Goal: Task Accomplishment & Management: Use online tool/utility

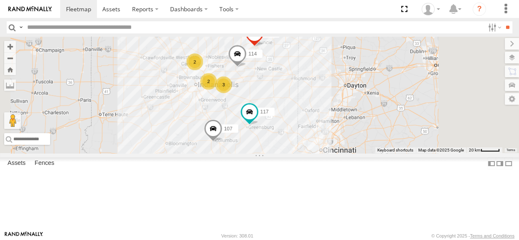
drag, startPoint x: 320, startPoint y: 88, endPoint x: 311, endPoint y: 71, distance: 18.9
click at [311, 71] on div "114 2 2 3 107 117 111" at bounding box center [259, 95] width 519 height 117
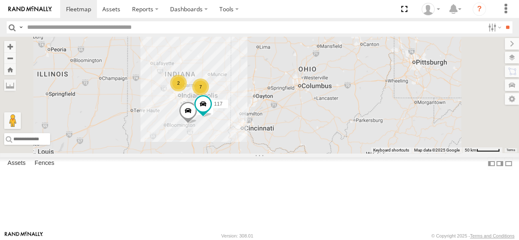
drag, startPoint x: 276, startPoint y: 136, endPoint x: 267, endPoint y: 132, distance: 9.9
click at [267, 132] on div "7 2 107 117" at bounding box center [259, 95] width 519 height 117
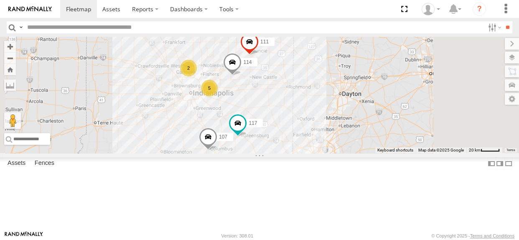
click at [197, 77] on div "2" at bounding box center [188, 68] width 17 height 17
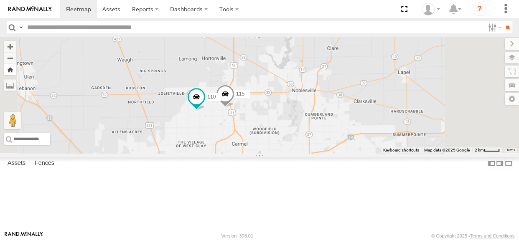
click at [16, 72] on button "Zoom Home" at bounding box center [10, 69] width 12 height 11
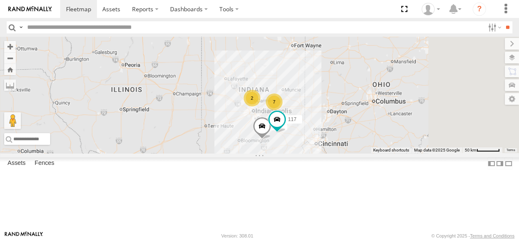
drag, startPoint x: 403, startPoint y: 148, endPoint x: 363, endPoint y: 136, distance: 42.3
click at [363, 136] on div "107 117 7 2" at bounding box center [259, 95] width 519 height 117
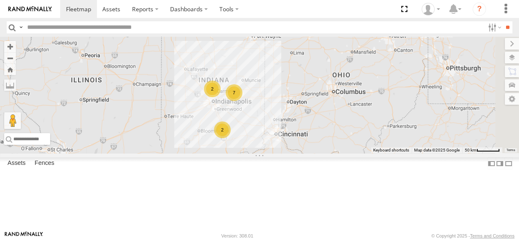
drag, startPoint x: 347, startPoint y: 161, endPoint x: 301, endPoint y: 149, distance: 47.5
click at [301, 150] on div "7 2 2" at bounding box center [259, 95] width 519 height 117
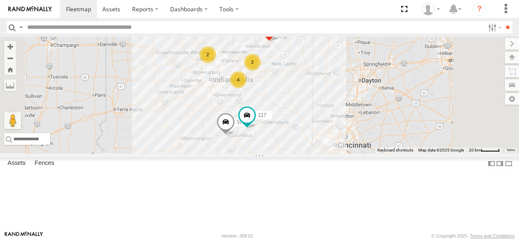
drag, startPoint x: 358, startPoint y: 149, endPoint x: 366, endPoint y: 133, distance: 18.3
click at [366, 133] on div "2 2 4 107 117 111" at bounding box center [259, 95] width 519 height 117
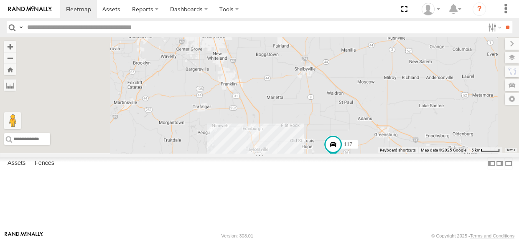
drag, startPoint x: 332, startPoint y: 153, endPoint x: 362, endPoint y: 123, distance: 43.2
click at [362, 123] on div "107 117 111 114 116 113" at bounding box center [259, 95] width 519 height 117
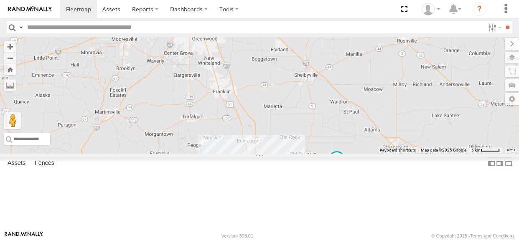
drag, startPoint x: 355, startPoint y: 100, endPoint x: 345, endPoint y: 123, distance: 24.3
click at [345, 123] on div "107 117 111 114 116 113" at bounding box center [259, 95] width 519 height 117
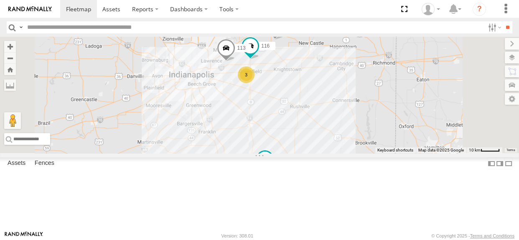
drag, startPoint x: 351, startPoint y: 110, endPoint x: 327, endPoint y: 156, distance: 52.2
click at [327, 153] on div "107 117 111 114 116 113 3" at bounding box center [259, 95] width 519 height 117
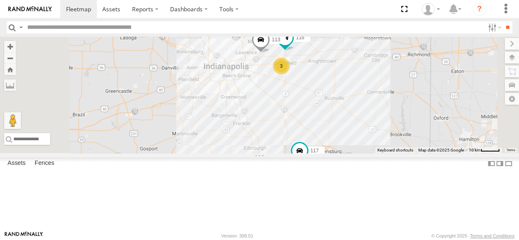
drag, startPoint x: 328, startPoint y: 166, endPoint x: 370, endPoint y: 123, distance: 60.9
click at [370, 123] on div "107 117 111 114 116 2 3 113" at bounding box center [259, 95] width 519 height 117
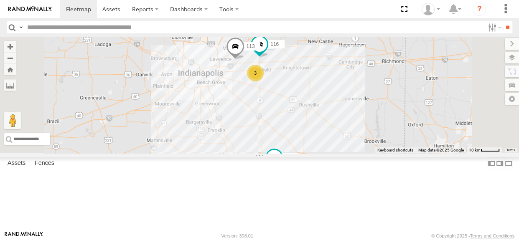
drag, startPoint x: 365, startPoint y: 146, endPoint x: 339, endPoint y: 152, distance: 27.2
click at [339, 152] on div "107 117 111 114 116 2 3 113" at bounding box center [259, 95] width 519 height 117
click at [338, 151] on div "107 117 111 114 116 2 3 113" at bounding box center [259, 95] width 519 height 117
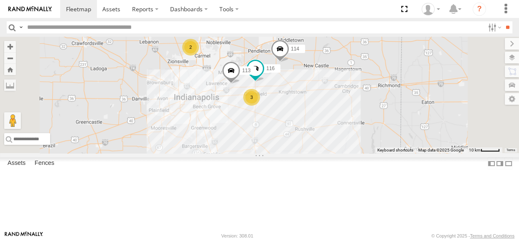
drag, startPoint x: 341, startPoint y: 129, endPoint x: 338, endPoint y: 155, distance: 26.1
click at [338, 153] on div "107 117 111 114 116 2 3 113" at bounding box center [259, 95] width 519 height 117
click at [199, 57] on div "2" at bounding box center [190, 48] width 17 height 17
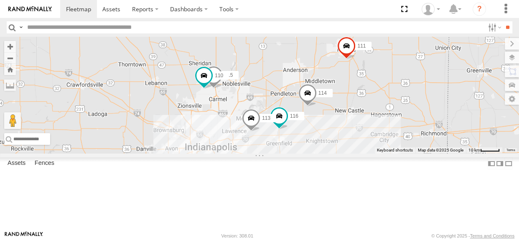
drag, startPoint x: 442, startPoint y: 167, endPoint x: 368, endPoint y: 133, distance: 81.9
click at [368, 133] on div "107 117 111 114 116 113 110 115" at bounding box center [259, 95] width 519 height 117
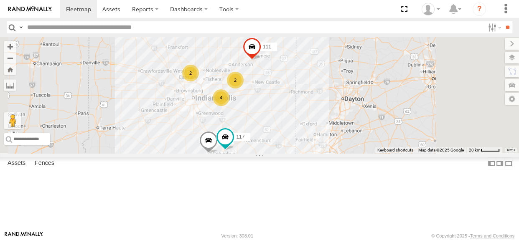
drag, startPoint x: 319, startPoint y: 163, endPoint x: 298, endPoint y: 133, distance: 36.2
click at [298, 133] on div "107 117 111 2 2 4" at bounding box center [259, 95] width 519 height 117
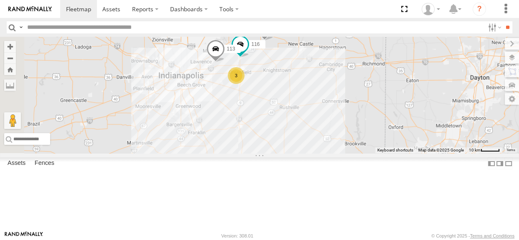
drag, startPoint x: 345, startPoint y: 153, endPoint x: 397, endPoint y: 144, distance: 52.2
click at [397, 144] on div "107 117 111 114 116 2 3 113" at bounding box center [259, 95] width 519 height 117
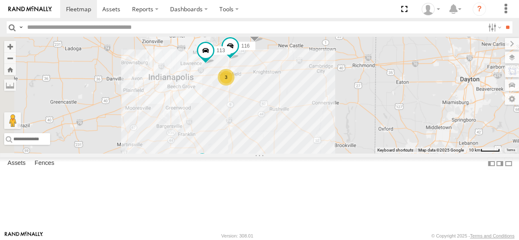
drag, startPoint x: 357, startPoint y: 148, endPoint x: 346, endPoint y: 150, distance: 11.0
click at [346, 150] on div "114 116 2 3 107 117 111 113" at bounding box center [259, 95] width 519 height 117
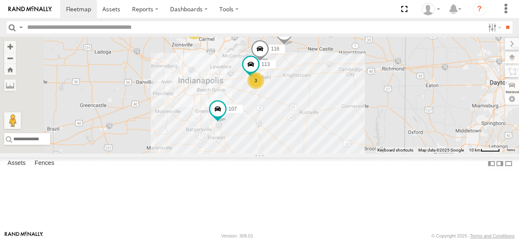
drag, startPoint x: 315, startPoint y: 173, endPoint x: 347, endPoint y: 176, distance: 32.0
click at [347, 153] on div "114 116 2 3 107 117 111 113" at bounding box center [259, 95] width 519 height 117
click at [203, 39] on div "2" at bounding box center [194, 31] width 17 height 17
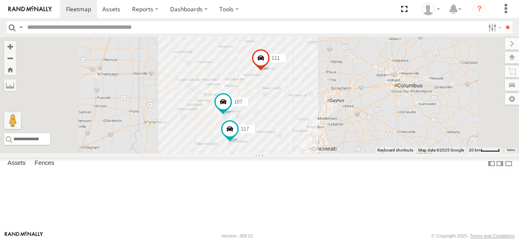
drag, startPoint x: 380, startPoint y: 143, endPoint x: 340, endPoint y: 88, distance: 68.6
click at [340, 88] on div "107 117 111" at bounding box center [259, 95] width 519 height 117
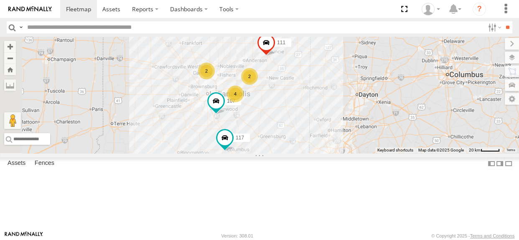
click at [378, 142] on div "107 117 111 2 2 4" at bounding box center [259, 95] width 519 height 117
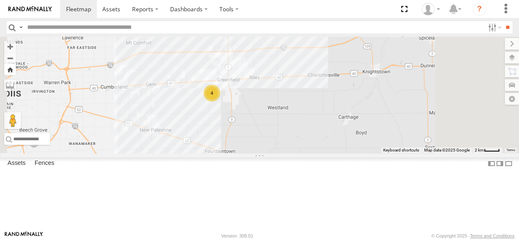
click at [16, 71] on button "Zoom Home" at bounding box center [10, 69] width 12 height 11
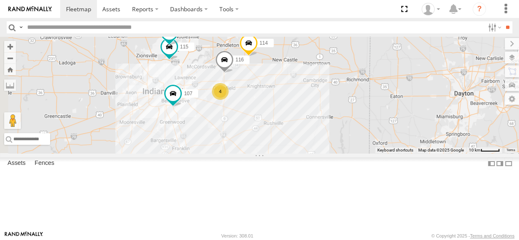
drag, startPoint x: 280, startPoint y: 151, endPoint x: 323, endPoint y: 154, distance: 43.1
click at [323, 153] on div "116 114 110 107 115 4 111" at bounding box center [259, 95] width 519 height 117
click at [361, 142] on div "116 114 110 107 115 4 111" at bounding box center [259, 95] width 519 height 117
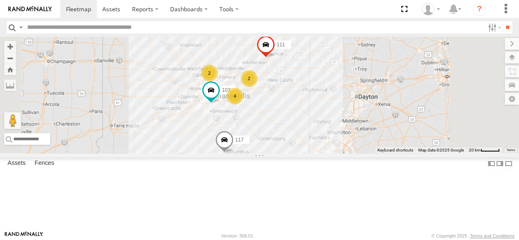
drag, startPoint x: 361, startPoint y: 143, endPoint x: 357, endPoint y: 140, distance: 4.9
click at [357, 140] on div "107 117 111 2 2 4" at bounding box center [259, 95] width 519 height 117
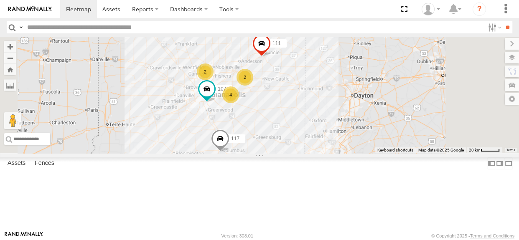
drag, startPoint x: 342, startPoint y: 92, endPoint x: 337, endPoint y: 91, distance: 5.6
click at [337, 91] on div "107 117 111 2 2 4" at bounding box center [259, 95] width 519 height 117
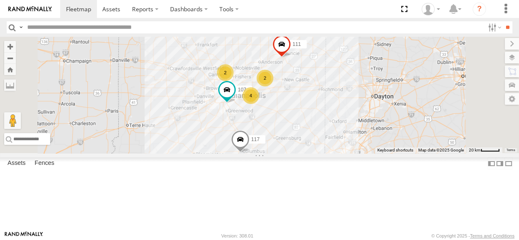
drag, startPoint x: 351, startPoint y: 146, endPoint x: 372, endPoint y: 147, distance: 20.9
click at [372, 147] on div "107 117 111 2 2 4" at bounding box center [259, 95] width 519 height 117
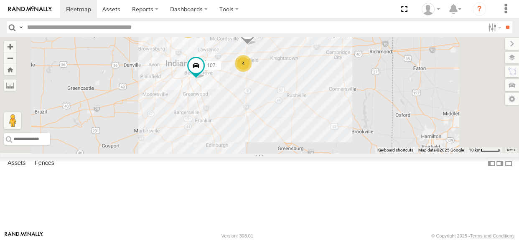
drag, startPoint x: 364, startPoint y: 140, endPoint x: 369, endPoint y: 121, distance: 19.9
click at [369, 121] on div "107 117 111 114 116 2 4" at bounding box center [259, 95] width 519 height 117
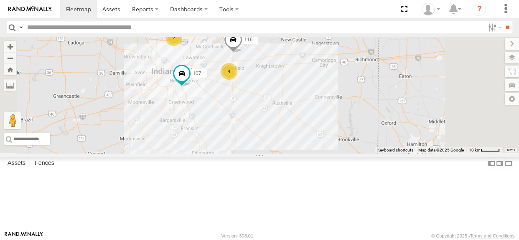
drag, startPoint x: 324, startPoint y: 136, endPoint x: 312, endPoint y: 143, distance: 13.3
click at [312, 143] on div "107 117 111 114 116 2 4" at bounding box center [259, 95] width 519 height 117
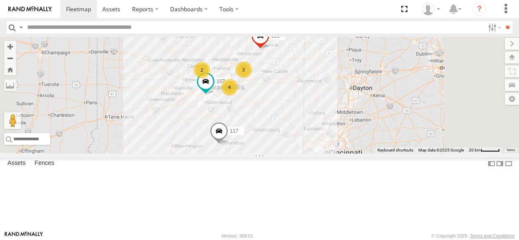
drag, startPoint x: 331, startPoint y: 143, endPoint x: 344, endPoint y: 142, distance: 12.6
click at [344, 142] on div "107 117 111 2 2 4" at bounding box center [259, 95] width 519 height 117
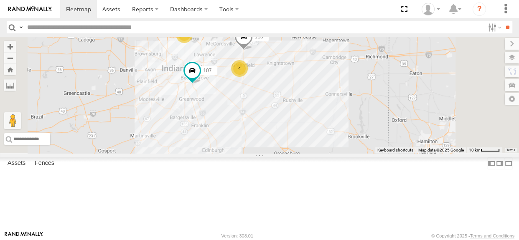
drag, startPoint x: 341, startPoint y: 142, endPoint x: 362, endPoint y: 139, distance: 21.1
click at [362, 139] on div "107 117 111 114 116 2 4" at bounding box center [259, 95] width 519 height 117
click at [277, 33] on span at bounding box center [268, 22] width 18 height 23
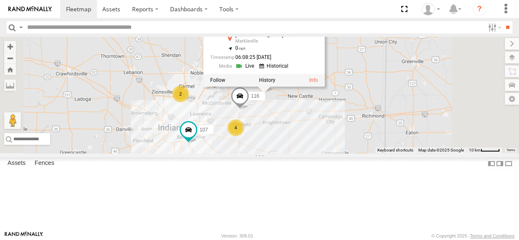
drag, startPoint x: 388, startPoint y: 108, endPoint x: 381, endPoint y: 144, distance: 36.7
click at [384, 148] on div "107 117 111 114 116 2 4 114 All Assets E County Road 1100 N Markleville 39.9452…" at bounding box center [259, 95] width 519 height 117
click at [275, 83] on label at bounding box center [266, 80] width 16 height 6
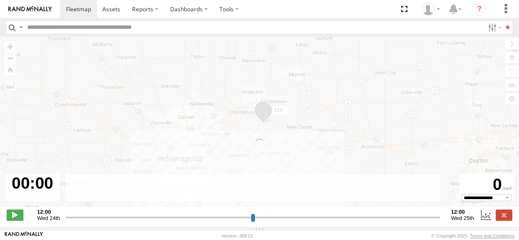
type input "**********"
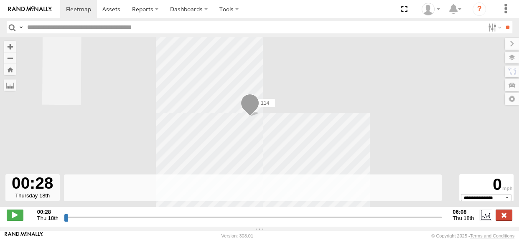
click at [502, 220] on label at bounding box center [504, 215] width 17 height 11
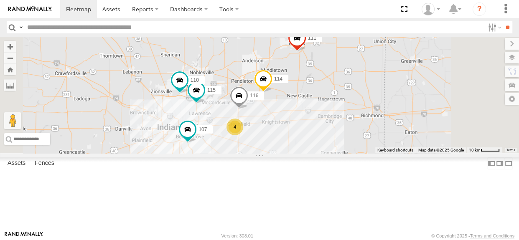
click at [273, 92] on span at bounding box center [263, 81] width 18 height 23
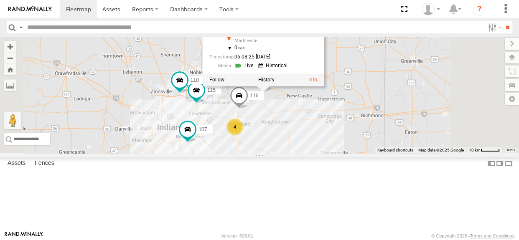
click at [475, 108] on div "114 116 110 4 107 115 111 114 All Assets E County Road 1100 N Markleville 39.94…" at bounding box center [259, 95] width 519 height 117
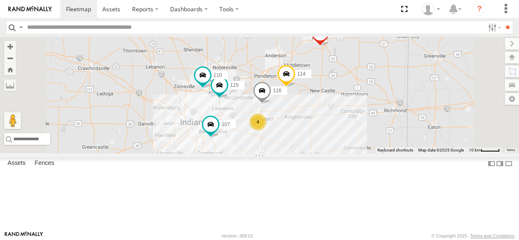
drag, startPoint x: 331, startPoint y: 115, endPoint x: 355, endPoint y: 109, distance: 24.4
click at [355, 109] on div "114 116 110 4 107 115 111" at bounding box center [259, 95] width 519 height 117
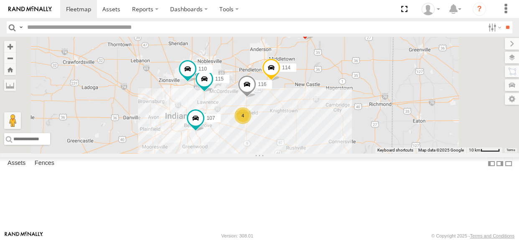
drag, startPoint x: 284, startPoint y: 106, endPoint x: 266, endPoint y: 99, distance: 20.1
click at [266, 99] on div "114 116 110 4 107 115 111" at bounding box center [259, 95] width 519 height 117
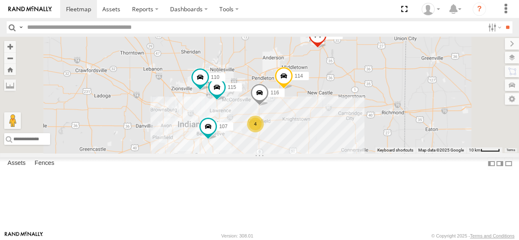
drag, startPoint x: 329, startPoint y: 92, endPoint x: 343, endPoint y: 100, distance: 16.5
click at [343, 100] on div "114 116 110 4 107 115 111" at bounding box center [259, 95] width 519 height 117
drag, startPoint x: 342, startPoint y: 99, endPoint x: 328, endPoint y: 97, distance: 14.3
click at [328, 97] on div "← Move left → Move right ↑ Move up ↓ Move down + Zoom in - Zoom out Home Jump l…" at bounding box center [259, 95] width 519 height 117
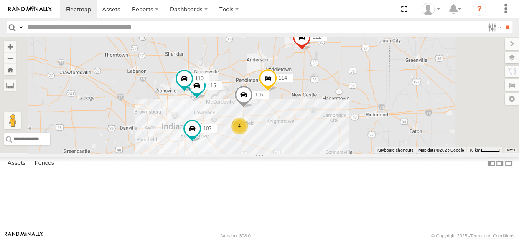
drag, startPoint x: 342, startPoint y: 99, endPoint x: 324, endPoint y: 101, distance: 18.1
click at [324, 101] on div "114 116 110 4 107 115 111" at bounding box center [259, 95] width 519 height 117
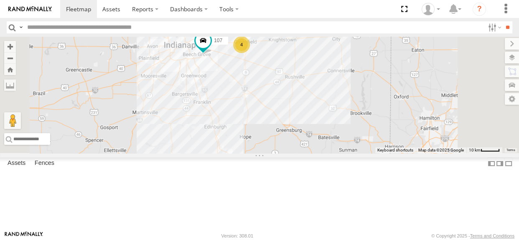
drag, startPoint x: 332, startPoint y: 184, endPoint x: 335, endPoint y: 98, distance: 86.2
click at [334, 99] on div "114 116 110 4 107 115 111" at bounding box center [259, 95] width 519 height 117
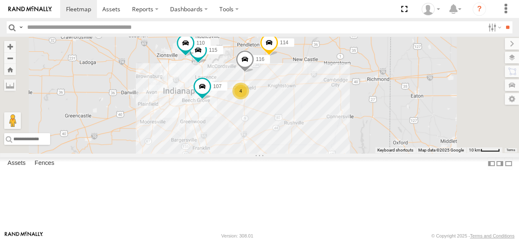
drag, startPoint x: 330, startPoint y: 133, endPoint x: 330, endPoint y: 186, distance: 53.5
click at [330, 153] on div "114 116 110 4 107 115 111 117" at bounding box center [259, 95] width 519 height 117
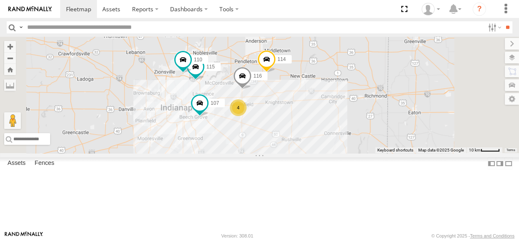
drag, startPoint x: 329, startPoint y: 167, endPoint x: 327, endPoint y: 184, distance: 16.9
click at [327, 153] on div "114 116 110 4 107 115 111 117" at bounding box center [259, 95] width 519 height 117
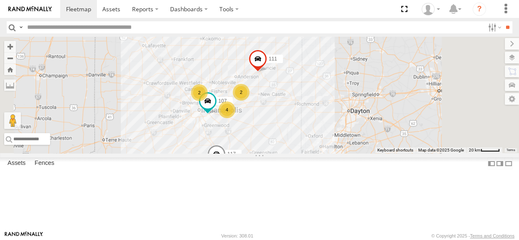
drag, startPoint x: 318, startPoint y: 100, endPoint x: 313, endPoint y: 81, distance: 19.4
click at [313, 81] on div "107 111 117 2 2 4" at bounding box center [259, 95] width 519 height 117
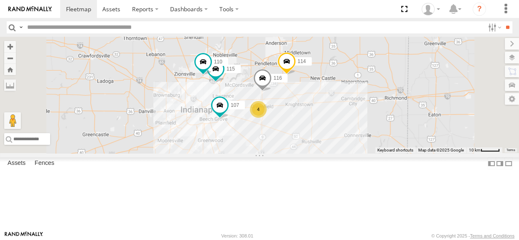
drag, startPoint x: 319, startPoint y: 117, endPoint x: 341, endPoint y: 89, distance: 35.7
click at [341, 89] on div "107 111 117 114 116 110 4 115" at bounding box center [259, 95] width 519 height 117
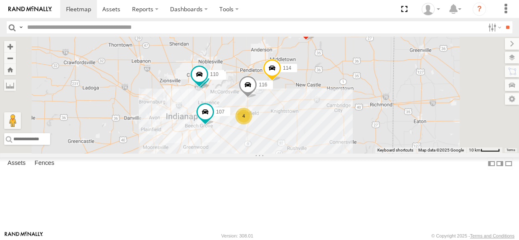
drag, startPoint x: 352, startPoint y: 132, endPoint x: 337, endPoint y: 139, distance: 16.6
click at [337, 139] on div "107 111 117 114 116 110 4 115" at bounding box center [259, 95] width 519 height 117
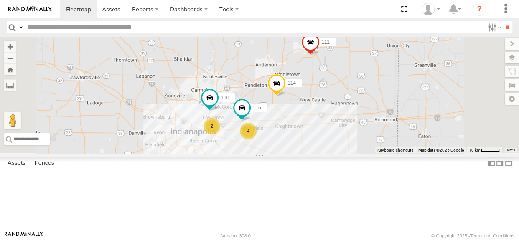
drag, startPoint x: 372, startPoint y: 156, endPoint x: 377, endPoint y: 171, distance: 16.4
click at [377, 153] on div "114 116 110 4 2 111" at bounding box center [259, 95] width 519 height 117
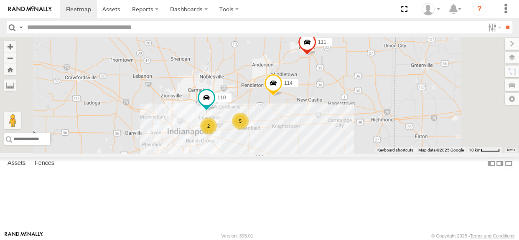
drag, startPoint x: 335, startPoint y: 106, endPoint x: 330, endPoint y: 106, distance: 4.6
click at [330, 106] on div "114 5 110 2 111" at bounding box center [259, 95] width 519 height 117
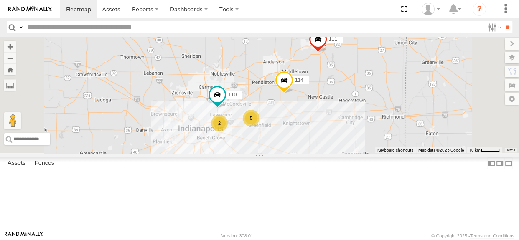
drag, startPoint x: 366, startPoint y: 153, endPoint x: 384, endPoint y: 150, distance: 18.7
click at [384, 150] on div "114 5 110 2 111" at bounding box center [259, 95] width 519 height 117
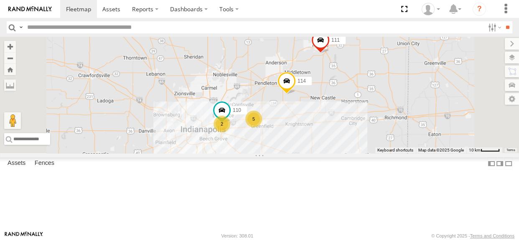
click at [299, 106] on div "114 5 110 2 111" at bounding box center [259, 95] width 519 height 117
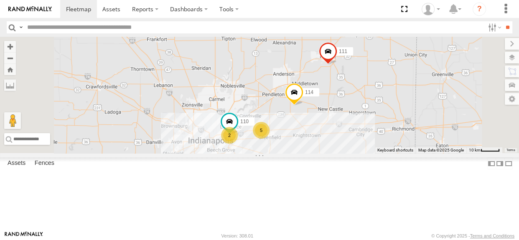
drag, startPoint x: 381, startPoint y: 151, endPoint x: 390, endPoint y: 163, distance: 15.3
click at [390, 153] on div "114 5 110 2 111" at bounding box center [259, 95] width 519 height 117
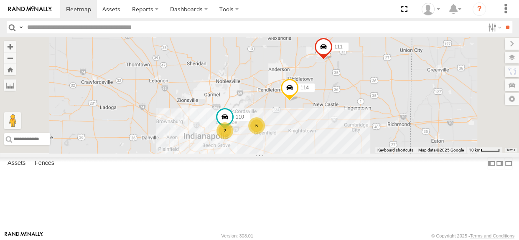
drag, startPoint x: 372, startPoint y: 110, endPoint x: 365, endPoint y: 103, distance: 9.5
click at [365, 103] on div "114 5 110 2 111" at bounding box center [259, 95] width 519 height 117
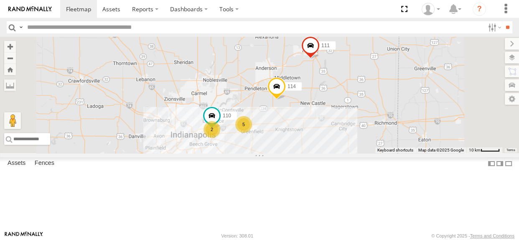
drag, startPoint x: 303, startPoint y: 112, endPoint x: 290, endPoint y: 112, distance: 12.6
click at [290, 112] on div "114 5 110 2 111" at bounding box center [259, 95] width 519 height 117
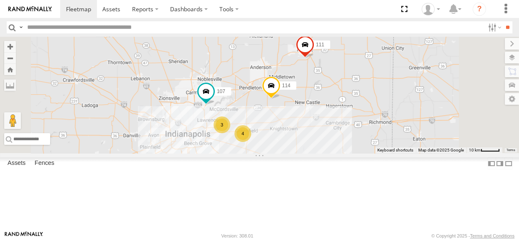
drag, startPoint x: 299, startPoint y: 97, endPoint x: 291, endPoint y: 95, distance: 7.4
click at [291, 95] on div "114 107 111 3 4" at bounding box center [259, 95] width 519 height 117
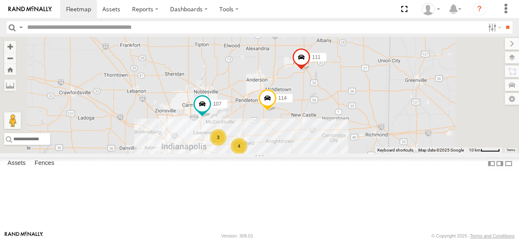
drag, startPoint x: 346, startPoint y: 112, endPoint x: 342, endPoint y: 125, distance: 14.0
click at [342, 125] on div "114 107 111 3 4" at bounding box center [259, 95] width 519 height 117
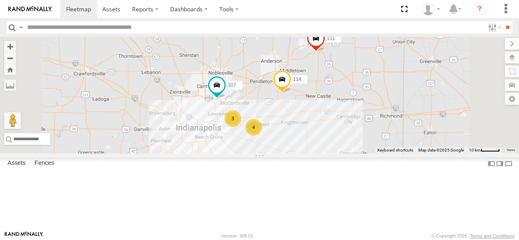
drag, startPoint x: 345, startPoint y: 162, endPoint x: 360, endPoint y: 142, distance: 25.0
click at [360, 142] on div "114 107 111 3 4" at bounding box center [259, 95] width 519 height 117
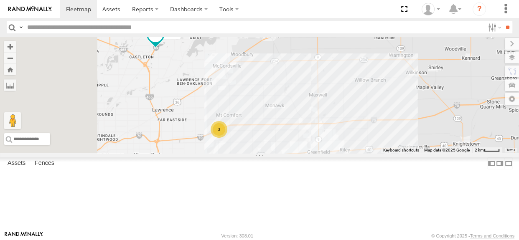
drag, startPoint x: 350, startPoint y: 147, endPoint x: 382, endPoint y: 114, distance: 45.2
click at [382, 114] on div "114 107 111 3 4" at bounding box center [259, 95] width 519 height 117
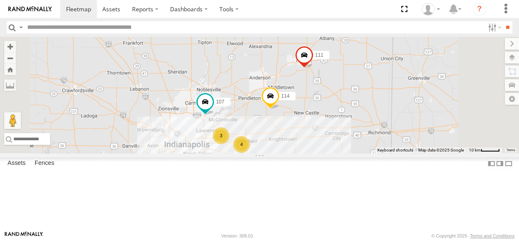
drag, startPoint x: 411, startPoint y: 117, endPoint x: 369, endPoint y: 165, distance: 63.4
click at [369, 153] on div "114 107 111 3 4" at bounding box center [259, 95] width 519 height 117
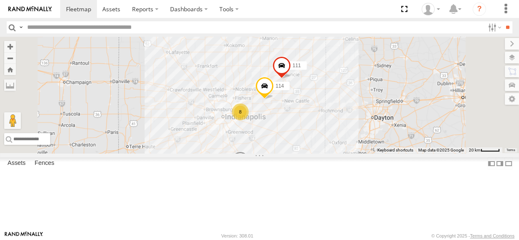
drag, startPoint x: 368, startPoint y: 164, endPoint x: 366, endPoint y: 145, distance: 19.8
click at [366, 145] on div "114 111 8 117" at bounding box center [259, 95] width 519 height 117
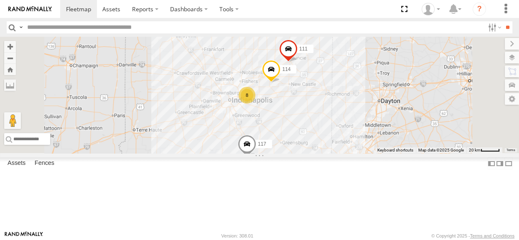
drag, startPoint x: 364, startPoint y: 146, endPoint x: 372, endPoint y: 130, distance: 18.1
click at [372, 130] on div "114 111 8 117" at bounding box center [259, 95] width 519 height 117
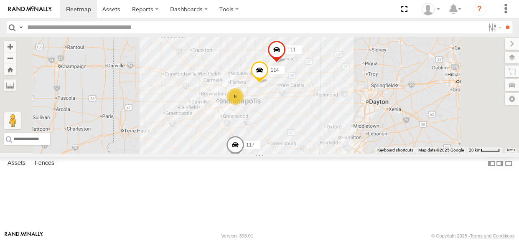
drag, startPoint x: 379, startPoint y: 149, endPoint x: 366, endPoint y: 150, distance: 12.6
click at [366, 150] on div "114 111 8 117" at bounding box center [259, 95] width 519 height 117
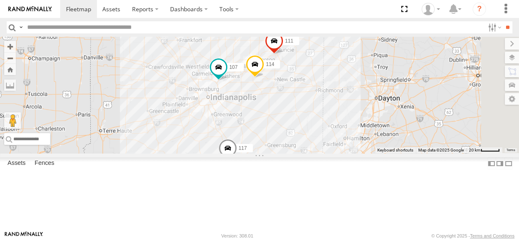
click at [356, 143] on div "114 111 117 107" at bounding box center [259, 95] width 519 height 117
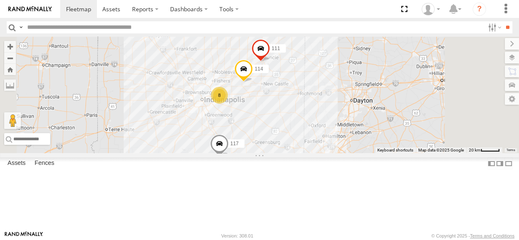
drag, startPoint x: 360, startPoint y: 142, endPoint x: 348, endPoint y: 145, distance: 12.8
click at [348, 145] on div "114 111 117 8" at bounding box center [259, 95] width 519 height 117
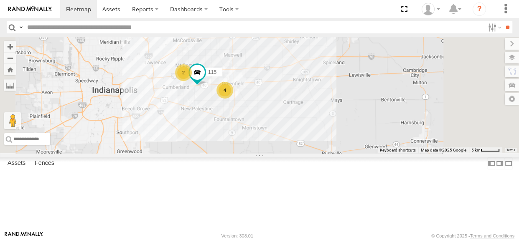
drag, startPoint x: 348, startPoint y: 143, endPoint x: 368, endPoint y: 145, distance: 19.7
click at [368, 145] on div "114 111 117 107 2 4 115" at bounding box center [259, 95] width 519 height 117
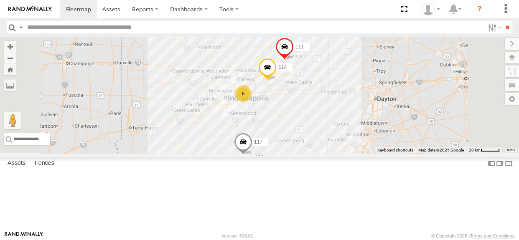
drag, startPoint x: 376, startPoint y: 156, endPoint x: 372, endPoint y: 148, distance: 9.0
click at [372, 148] on div "117 114 8 111" at bounding box center [259, 95] width 519 height 117
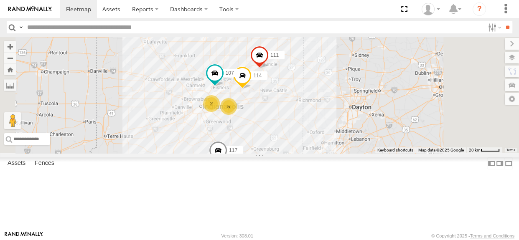
drag, startPoint x: 396, startPoint y: 143, endPoint x: 370, endPoint y: 152, distance: 27.2
click at [370, 152] on div "114 2 5 107 117 111" at bounding box center [259, 95] width 519 height 117
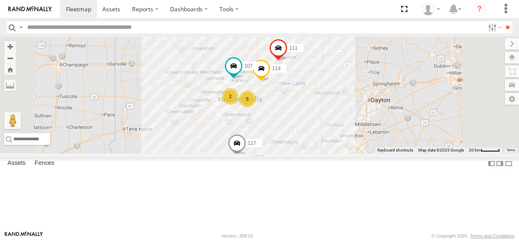
drag, startPoint x: 371, startPoint y: 151, endPoint x: 390, endPoint y: 144, distance: 20.5
click at [390, 144] on div "114 2 5 107 117 111" at bounding box center [259, 95] width 519 height 117
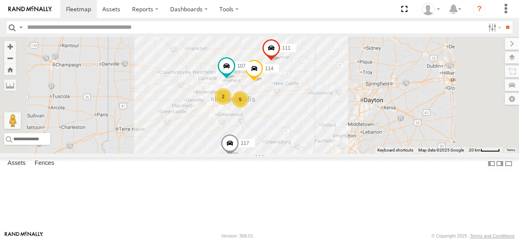
drag, startPoint x: 389, startPoint y: 143, endPoint x: 381, endPoint y: 143, distance: 7.5
click at [381, 143] on div "114 2 5 107 117 111" at bounding box center [259, 95] width 519 height 117
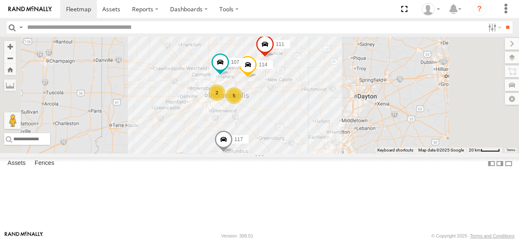
drag, startPoint x: 316, startPoint y: 100, endPoint x: 309, endPoint y: 95, distance: 8.2
click at [309, 95] on div "114 2 5 107 117 111" at bounding box center [259, 95] width 519 height 117
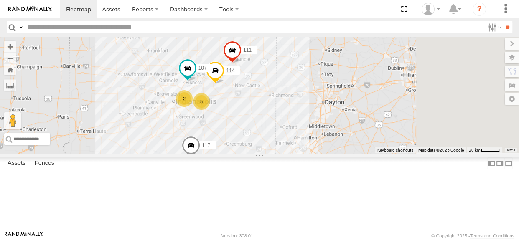
drag, startPoint x: 377, startPoint y: 140, endPoint x: 342, endPoint y: 148, distance: 35.4
click at [342, 148] on div "114 2 5 107 117 111" at bounding box center [259, 95] width 519 height 117
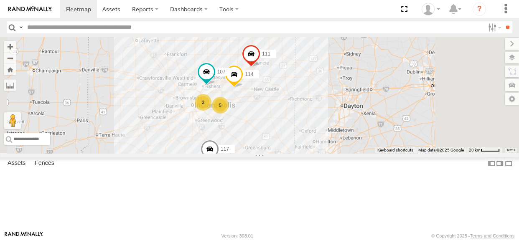
drag, startPoint x: 338, startPoint y: 144, endPoint x: 358, endPoint y: 148, distance: 20.8
click at [358, 148] on div "114 2 5 107 117 111" at bounding box center [259, 95] width 519 height 117
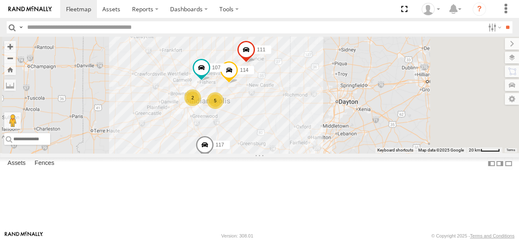
drag, startPoint x: 285, startPoint y: 122, endPoint x: 278, endPoint y: 116, distance: 9.5
click at [278, 116] on div "114 2 5 107 117 111" at bounding box center [259, 95] width 519 height 117
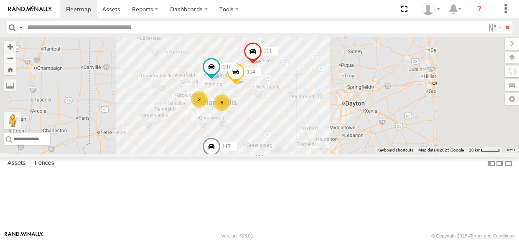
drag, startPoint x: 287, startPoint y: 97, endPoint x: 295, endPoint y: 99, distance: 7.8
click at [295, 99] on div "114 2 5 107 117 111" at bounding box center [259, 95] width 519 height 117
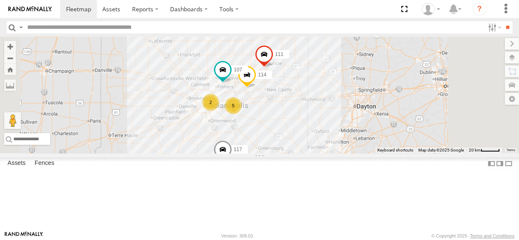
drag, startPoint x: 363, startPoint y: 147, endPoint x: 375, endPoint y: 150, distance: 12.1
click at [375, 150] on div "114 2 5 107 117 111" at bounding box center [259, 95] width 519 height 117
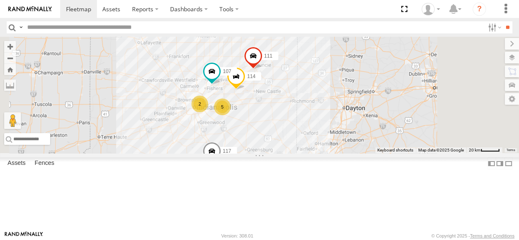
drag, startPoint x: 359, startPoint y: 151, endPoint x: 348, endPoint y: 152, distance: 11.4
click at [348, 152] on div "114 2 5 107 117 111" at bounding box center [259, 95] width 519 height 117
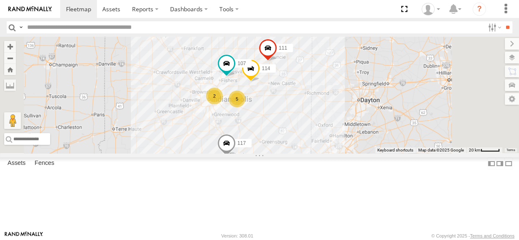
drag, startPoint x: 344, startPoint y: 152, endPoint x: 361, endPoint y: 145, distance: 18.2
click at [361, 145] on div "114 2 5 107 117 111" at bounding box center [259, 95] width 519 height 117
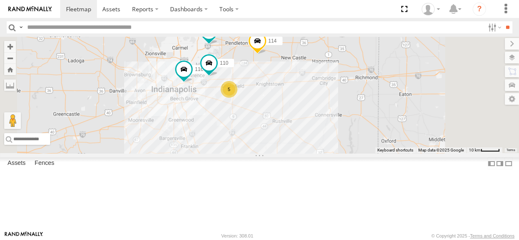
drag, startPoint x: 361, startPoint y: 145, endPoint x: 370, endPoint y: 142, distance: 9.1
click at [370, 142] on div "114 107 117 111 116 110 5" at bounding box center [259, 95] width 519 height 117
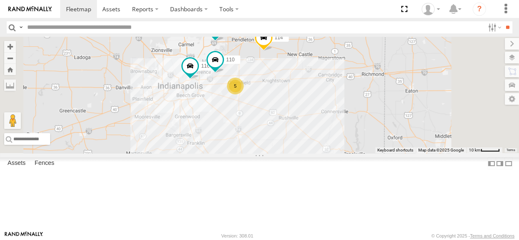
click at [244, 95] on div "5" at bounding box center [235, 86] width 17 height 17
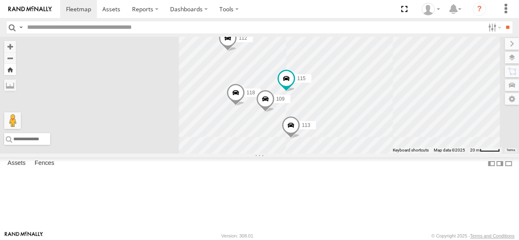
click at [16, 71] on button "Zoom Home" at bounding box center [10, 69] width 12 height 11
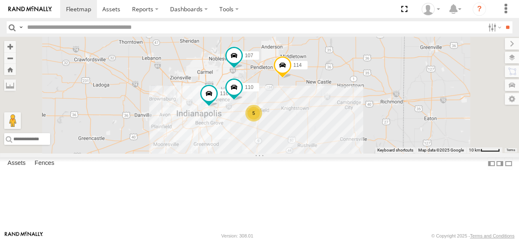
drag, startPoint x: 408, startPoint y: 132, endPoint x: 378, endPoint y: 141, distance: 30.8
click at [378, 141] on div "110 114 116 107 5 111" at bounding box center [259, 95] width 519 height 117
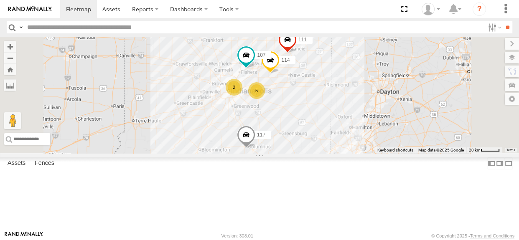
drag, startPoint x: 374, startPoint y: 167, endPoint x: 371, endPoint y: 136, distance: 31.1
click at [371, 136] on div "117 114 107 111 2 5" at bounding box center [259, 95] width 519 height 117
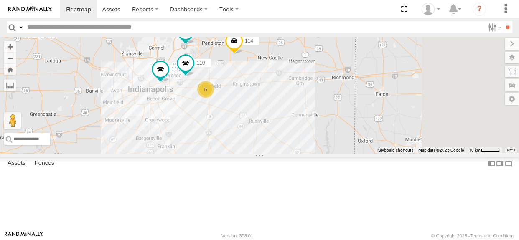
drag, startPoint x: 389, startPoint y: 146, endPoint x: 328, endPoint y: 161, distance: 63.1
click at [328, 153] on div "117 114 107 111 116 110 5" at bounding box center [259, 95] width 519 height 117
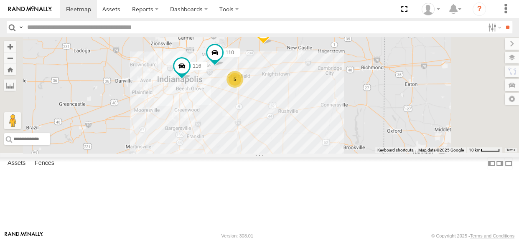
drag, startPoint x: 287, startPoint y: 163, endPoint x: 318, endPoint y: 152, distance: 32.4
click at [318, 152] on div "114 116 110 107 117 111 5" at bounding box center [259, 95] width 519 height 117
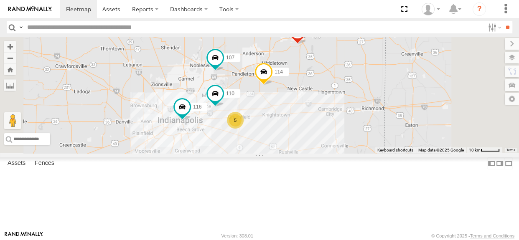
drag, startPoint x: 317, startPoint y: 123, endPoint x: 318, endPoint y: 165, distance: 41.8
click at [318, 153] on div "114 116 110 107 117 111 5" at bounding box center [259, 95] width 519 height 117
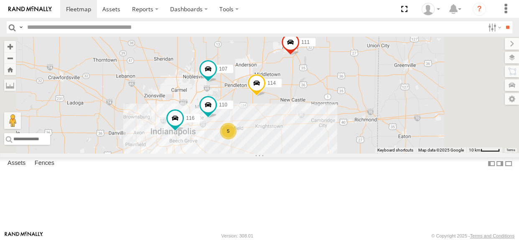
drag, startPoint x: 278, startPoint y: 112, endPoint x: 274, endPoint y: 123, distance: 11.0
click at [274, 123] on div "114 116 110 107 117 111 5" at bounding box center [259, 95] width 519 height 117
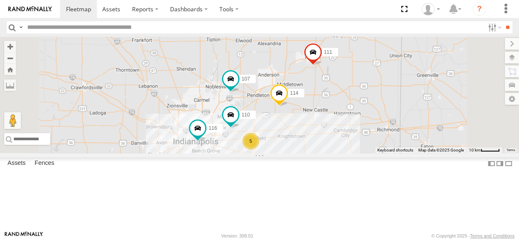
drag, startPoint x: 348, startPoint y: 155, endPoint x: 372, endPoint y: 163, distance: 24.9
click at [372, 153] on div "114 116 110 107 117 111 5" at bounding box center [259, 95] width 519 height 117
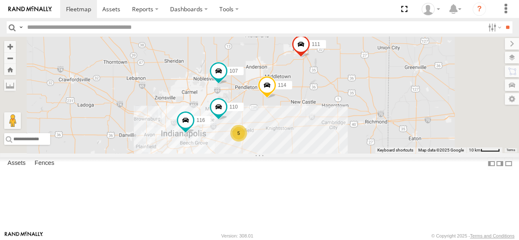
drag, startPoint x: 374, startPoint y: 163, endPoint x: 361, endPoint y: 156, distance: 15.0
click at [361, 153] on div "114 116 110 107 117 111 5" at bounding box center [259, 95] width 519 height 117
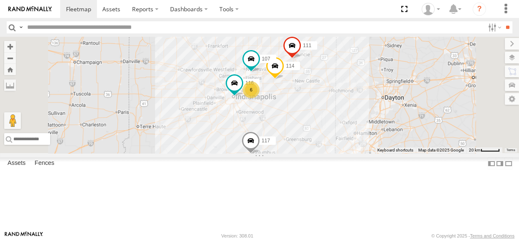
drag, startPoint x: 388, startPoint y: 177, endPoint x: 393, endPoint y: 136, distance: 41.2
click at [393, 136] on div "114 116 107 117 111 6" at bounding box center [259, 95] width 519 height 117
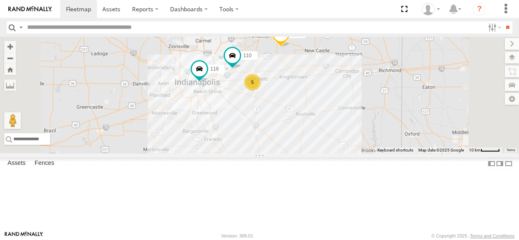
drag, startPoint x: 383, startPoint y: 142, endPoint x: 404, endPoint y: 126, distance: 25.6
click at [404, 126] on div "114 116 107 117 111 110 5" at bounding box center [259, 95] width 519 height 117
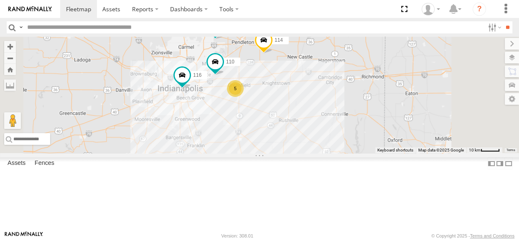
drag, startPoint x: 402, startPoint y: 127, endPoint x: 384, endPoint y: 134, distance: 19.3
click at [384, 134] on div "114 116 107 117 111 110 5" at bounding box center [259, 95] width 519 height 117
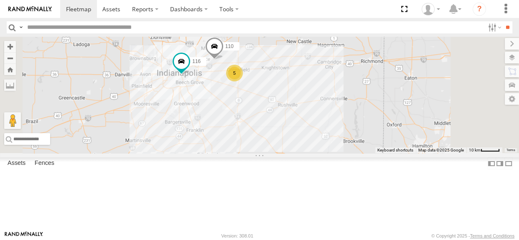
drag, startPoint x: 329, startPoint y: 147, endPoint x: 328, endPoint y: 130, distance: 16.3
click at [328, 130] on div "114 116 110 5 107 117 111" at bounding box center [259, 95] width 519 height 117
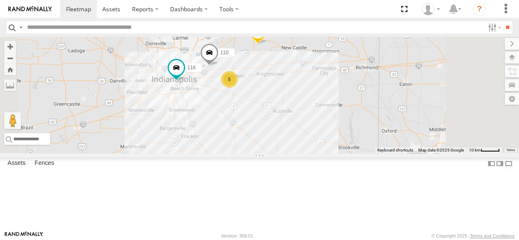
drag, startPoint x: 322, startPoint y: 149, endPoint x: 316, endPoint y: 156, distance: 8.9
click at [316, 153] on div "114 116 110 5 107 117 111" at bounding box center [259, 95] width 519 height 117
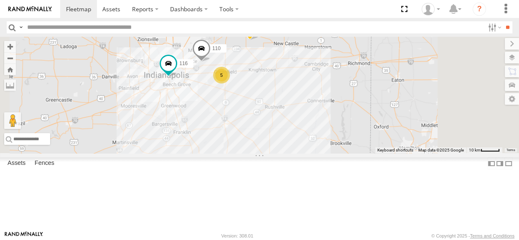
drag, startPoint x: 320, startPoint y: 138, endPoint x: 311, endPoint y: 133, distance: 9.7
click at [311, 133] on div "114 116 110 5 107 117 111" at bounding box center [259, 95] width 519 height 117
click at [317, 135] on div "114 116 110 5 107 117 111" at bounding box center [259, 95] width 519 height 117
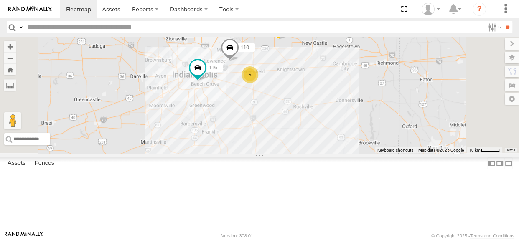
drag, startPoint x: 352, startPoint y: 147, endPoint x: 373, endPoint y: 146, distance: 20.5
click at [373, 146] on div "114 116 107 117 111 110 5" at bounding box center [259, 95] width 519 height 117
click at [339, 133] on div "114 116 107 117 111 110 5" at bounding box center [259, 95] width 519 height 117
click at [333, 143] on div "114 116 107 117 111 110 5" at bounding box center [259, 95] width 519 height 117
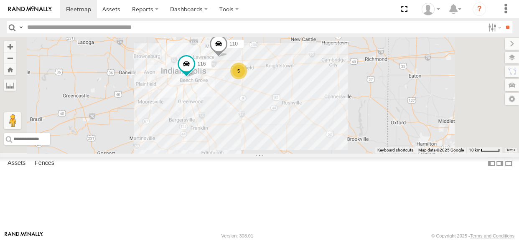
drag, startPoint x: 342, startPoint y: 135, endPoint x: 332, endPoint y: 131, distance: 10.3
click at [332, 131] on div "114 116 107 117 111 110 5" at bounding box center [259, 95] width 519 height 117
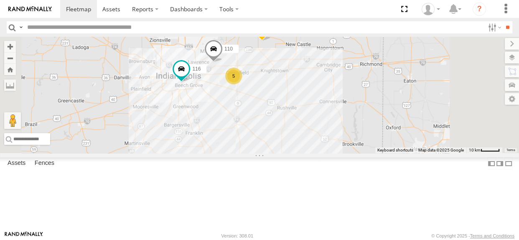
drag, startPoint x: 331, startPoint y: 130, endPoint x: 325, endPoint y: 135, distance: 8.0
click at [325, 135] on div "114 116 107 117 111 110 5" at bounding box center [259, 95] width 519 height 117
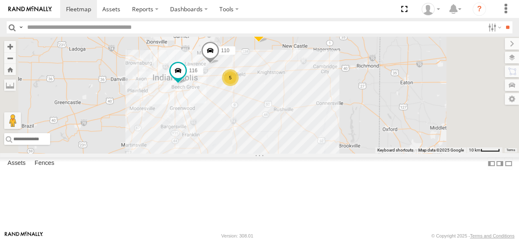
drag, startPoint x: 324, startPoint y: 133, endPoint x: 319, endPoint y: 135, distance: 4.9
click at [319, 135] on div "114 116 107 117 111 110 5" at bounding box center [259, 95] width 519 height 117
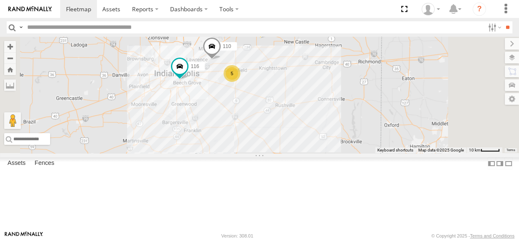
drag, startPoint x: 319, startPoint y: 135, endPoint x: 322, endPoint y: 130, distance: 5.6
click at [322, 130] on div "114 116 107 117 111 110 5" at bounding box center [259, 95] width 519 height 117
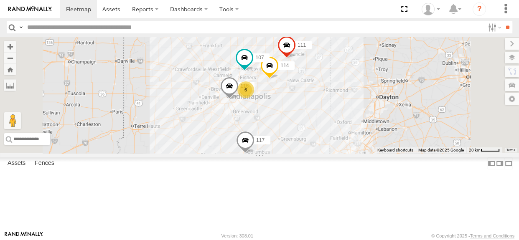
drag, startPoint x: 374, startPoint y: 146, endPoint x: 371, endPoint y: 142, distance: 4.8
click at [371, 142] on div "114 116 107 111 6 117" at bounding box center [259, 95] width 519 height 117
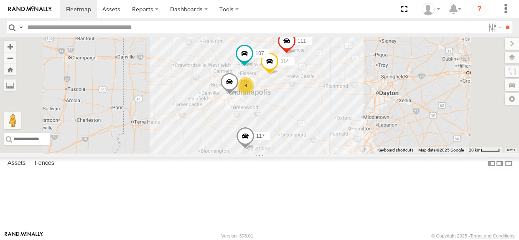
click at [330, 93] on div "114 116 107 111 6 117" at bounding box center [259, 95] width 519 height 117
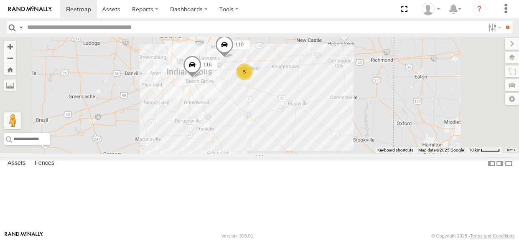
drag, startPoint x: 365, startPoint y: 130, endPoint x: 371, endPoint y: 122, distance: 10.2
click at [371, 122] on div "114 116 107 111 117 110 5" at bounding box center [259, 95] width 519 height 117
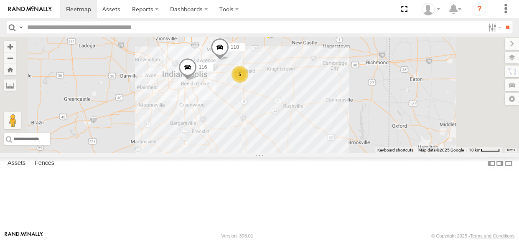
drag, startPoint x: 330, startPoint y: 127, endPoint x: 325, endPoint y: 130, distance: 6.0
click at [325, 130] on div "114 116 107 111 117 110 5" at bounding box center [259, 95] width 519 height 117
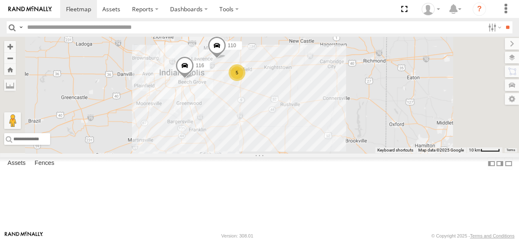
drag, startPoint x: 335, startPoint y: 135, endPoint x: 331, endPoint y: 132, distance: 4.5
click at [331, 132] on div "114 116 107 111 117 110 5" at bounding box center [259, 95] width 519 height 117
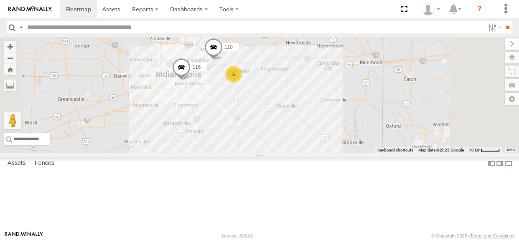
drag, startPoint x: 325, startPoint y: 128, endPoint x: 321, endPoint y: 130, distance: 5.1
click at [321, 130] on div "114 116 107 111 117 110 5" at bounding box center [259, 95] width 519 height 117
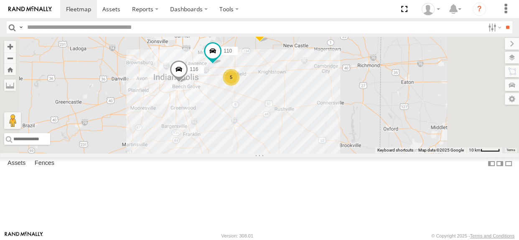
drag, startPoint x: 329, startPoint y: 135, endPoint x: 326, endPoint y: 138, distance: 4.7
click at [326, 138] on div "114 116 110 5 107 117 111" at bounding box center [259, 95] width 519 height 117
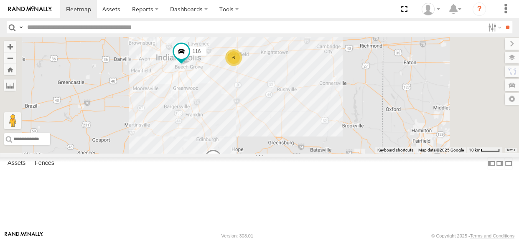
click at [370, 116] on div "114 116 6 107 117 111" at bounding box center [259, 95] width 519 height 117
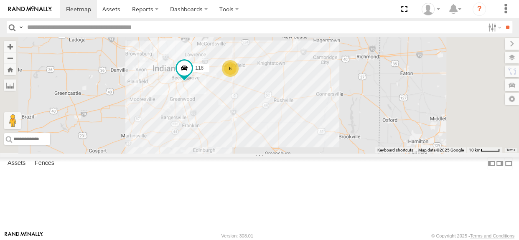
drag, startPoint x: 320, startPoint y: 135, endPoint x: 317, endPoint y: 145, distance: 10.5
click at [317, 145] on div "114 116 6 107 117 111" at bounding box center [259, 95] width 519 height 117
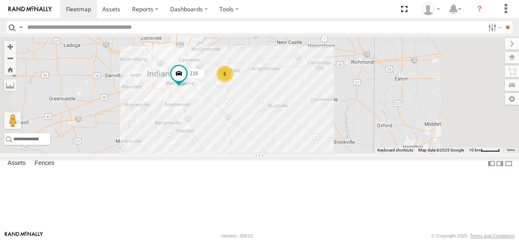
drag, startPoint x: 357, startPoint y: 117, endPoint x: 351, endPoint y: 123, distance: 8.6
click at [351, 123] on div "114 116 6 107 117 111" at bounding box center [259, 95] width 519 height 117
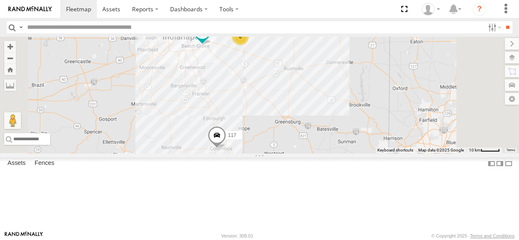
drag, startPoint x: 322, startPoint y: 170, endPoint x: 338, endPoint y: 130, distance: 42.6
click at [338, 130] on div "114 116 107 117 111 6" at bounding box center [259, 95] width 519 height 117
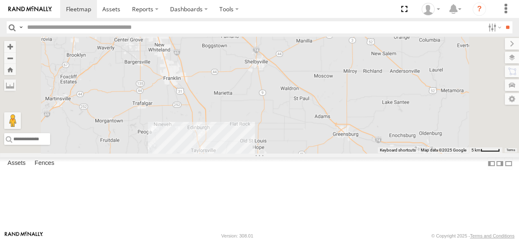
drag, startPoint x: 368, startPoint y: 140, endPoint x: 362, endPoint y: 166, distance: 26.8
click at [362, 153] on div "117" at bounding box center [259, 95] width 519 height 117
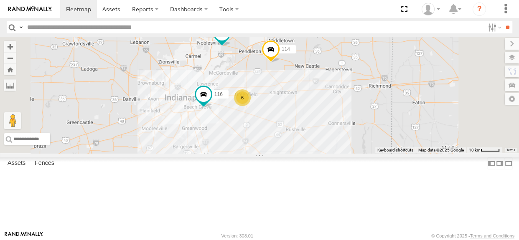
drag, startPoint x: 372, startPoint y: 150, endPoint x: 367, endPoint y: 177, distance: 27.6
click at [367, 153] on div "117 114 116 6 107" at bounding box center [259, 95] width 519 height 117
click at [376, 151] on div "117 114 116 6 107 111" at bounding box center [259, 95] width 519 height 117
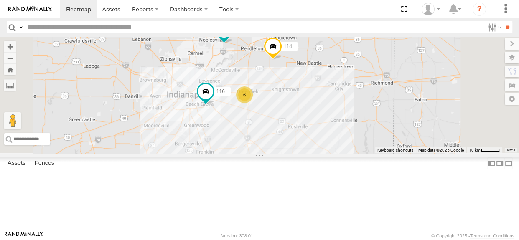
drag, startPoint x: 368, startPoint y: 146, endPoint x: 371, endPoint y: 143, distance: 4.5
click at [371, 143] on div "117 114 116 6 107 111" at bounding box center [259, 95] width 519 height 117
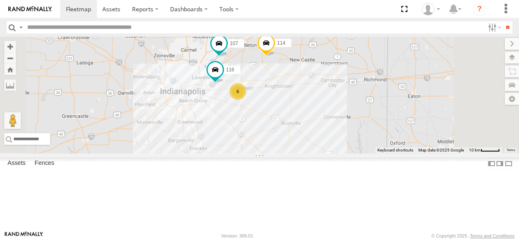
drag, startPoint x: 330, startPoint y: 145, endPoint x: 325, endPoint y: 143, distance: 5.4
click at [325, 143] on div "114 116 107 117 111 6" at bounding box center [259, 95] width 519 height 117
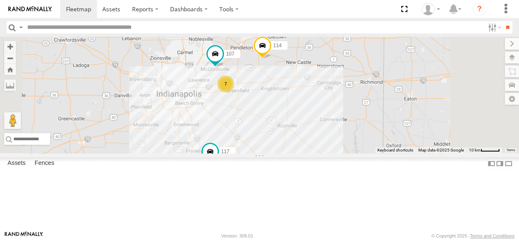
drag, startPoint x: 297, startPoint y: 113, endPoint x: 279, endPoint y: 119, distance: 19.2
click at [279, 119] on div "114 7 107 117 111" at bounding box center [259, 95] width 519 height 117
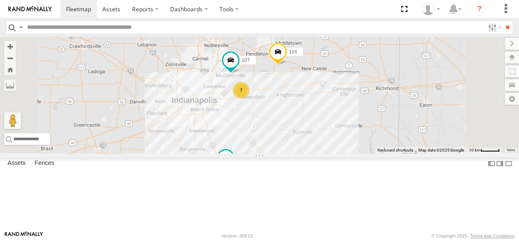
drag, startPoint x: 402, startPoint y: 140, endPoint x: 375, endPoint y: 146, distance: 27.9
click at [375, 146] on div "114 107 117 111 7" at bounding box center [259, 95] width 519 height 117
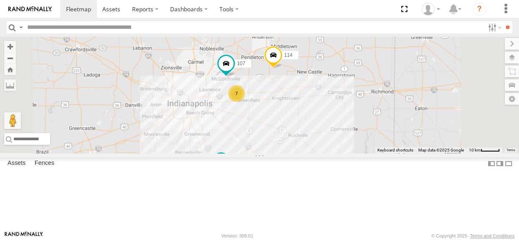
drag, startPoint x: 350, startPoint y: 162, endPoint x: 345, endPoint y: 166, distance: 6.5
click at [345, 153] on div "114 107 117 111 7" at bounding box center [259, 95] width 519 height 117
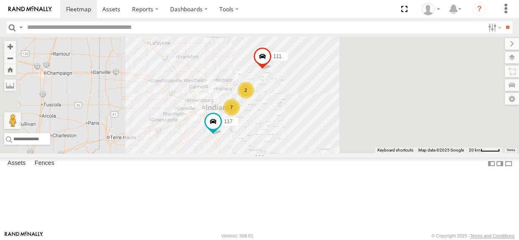
drag, startPoint x: 360, startPoint y: 155, endPoint x: 355, endPoint y: 152, distance: 5.6
click at [355, 152] on div "117 111 2 7" at bounding box center [259, 95] width 519 height 117
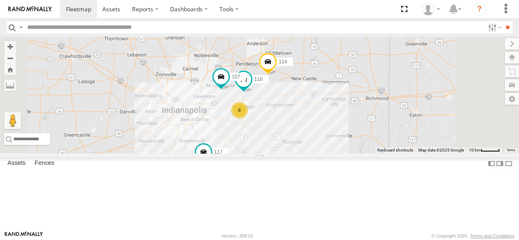
drag, startPoint x: 355, startPoint y: 153, endPoint x: 385, endPoint y: 163, distance: 31.3
click at [385, 153] on div "117 111 114 116 6 107" at bounding box center [259, 95] width 519 height 117
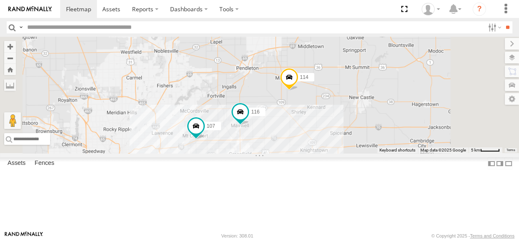
drag, startPoint x: 319, startPoint y: 143, endPoint x: 279, endPoint y: 101, distance: 58.3
click at [279, 101] on div "117 111 114 116 107" at bounding box center [259, 95] width 519 height 117
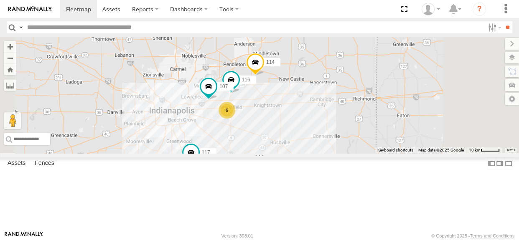
drag, startPoint x: 298, startPoint y: 116, endPoint x: 321, endPoint y: 107, distance: 24.6
click at [321, 107] on div "117 111 114 116 107 6" at bounding box center [259, 95] width 519 height 117
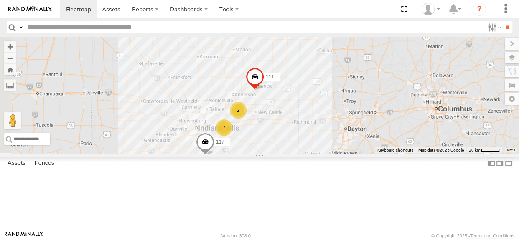
drag, startPoint x: 324, startPoint y: 167, endPoint x: 355, endPoint y: 160, distance: 31.7
click at [355, 153] on div "117 111 2 7" at bounding box center [259, 95] width 519 height 117
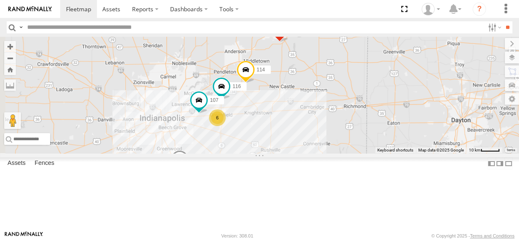
drag, startPoint x: 359, startPoint y: 157, endPoint x: 375, endPoint y: 145, distance: 19.9
click at [375, 145] on div "117 111 114 116 6 107" at bounding box center [259, 95] width 519 height 117
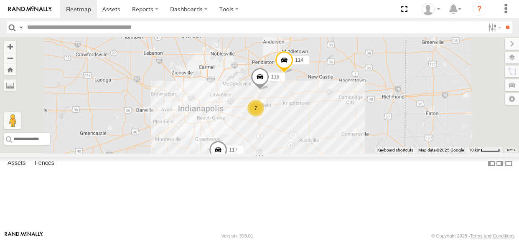
drag, startPoint x: 330, startPoint y: 121, endPoint x: 326, endPoint y: 121, distance: 4.2
click at [326, 121] on div "114 116 117 111 7" at bounding box center [259, 95] width 519 height 117
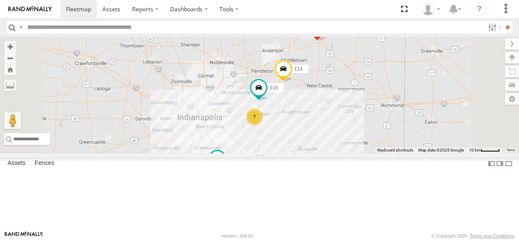
drag, startPoint x: 343, startPoint y: 138, endPoint x: 323, endPoint y: 111, distance: 33.8
click at [323, 111] on div "117 111 114 116 7" at bounding box center [259, 95] width 519 height 117
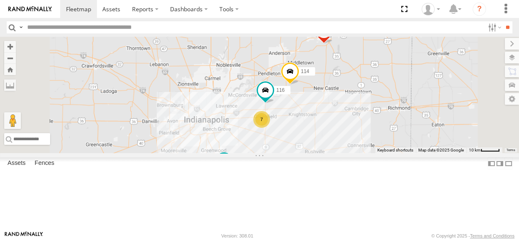
drag, startPoint x: 339, startPoint y: 171, endPoint x: 347, endPoint y: 174, distance: 8.5
click at [347, 153] on div "117 111 114 116 7" at bounding box center [259, 95] width 519 height 117
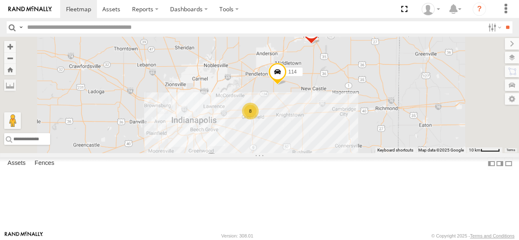
drag, startPoint x: 319, startPoint y: 131, endPoint x: 305, endPoint y: 131, distance: 13.8
click at [305, 131] on div "114 8 117 111" at bounding box center [259, 95] width 519 height 117
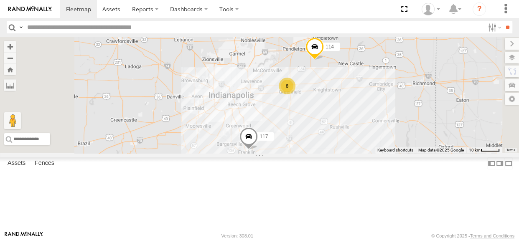
drag, startPoint x: 364, startPoint y: 184, endPoint x: 381, endPoint y: 159, distance: 30.0
click at [381, 153] on div "114 117 111 8" at bounding box center [259, 95] width 519 height 117
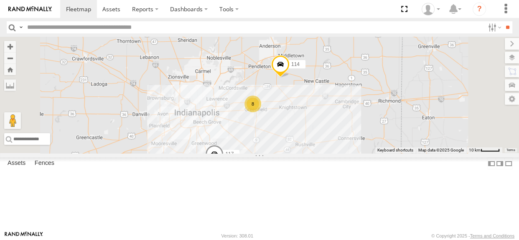
drag, startPoint x: 351, startPoint y: 168, endPoint x: 345, endPoint y: 171, distance: 6.0
click at [345, 153] on div "114 117 111 8" at bounding box center [259, 95] width 519 height 117
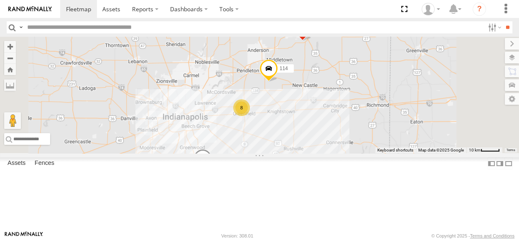
drag, startPoint x: 341, startPoint y: 160, endPoint x: 333, endPoint y: 162, distance: 8.6
click at [333, 153] on div "114 117 111 8" at bounding box center [259, 95] width 519 height 117
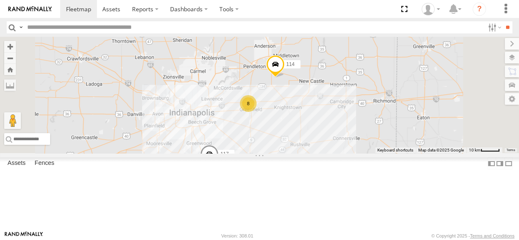
drag, startPoint x: 386, startPoint y: 135, endPoint x: 393, endPoint y: 130, distance: 9.0
click at [393, 130] on div "114 117 111 8" at bounding box center [259, 95] width 519 height 117
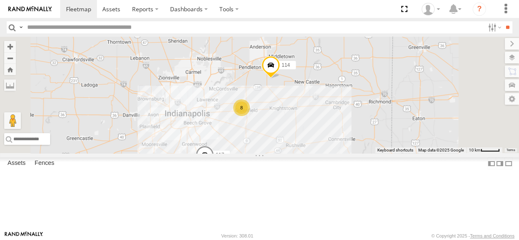
drag, startPoint x: 375, startPoint y: 158, endPoint x: 368, endPoint y: 158, distance: 6.3
click at [368, 153] on div "114 8 117 111" at bounding box center [259, 95] width 519 height 117
click at [283, 89] on div "114 8 117 111" at bounding box center [259, 95] width 519 height 117
click at [251, 122] on div "8" at bounding box center [242, 113] width 17 height 17
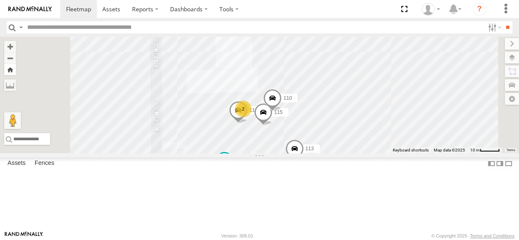
click at [16, 71] on button "Zoom Home" at bounding box center [10, 69] width 12 height 11
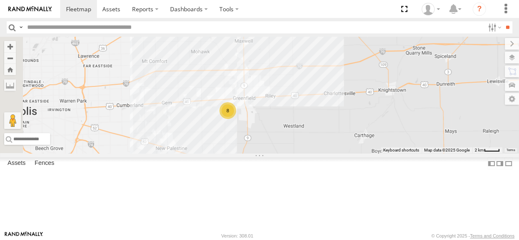
drag, startPoint x: 310, startPoint y: 159, endPoint x: 370, endPoint y: 135, distance: 64.9
click at [371, 135] on div "8" at bounding box center [259, 95] width 519 height 117
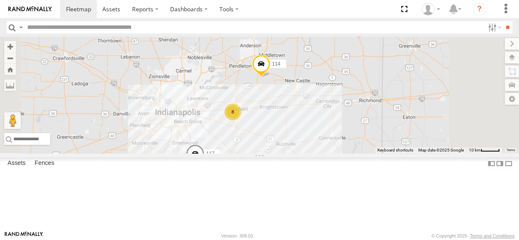
drag, startPoint x: 321, startPoint y: 144, endPoint x: 309, endPoint y: 114, distance: 32.3
click at [309, 114] on div "114 117 111 8" at bounding box center [259, 95] width 519 height 117
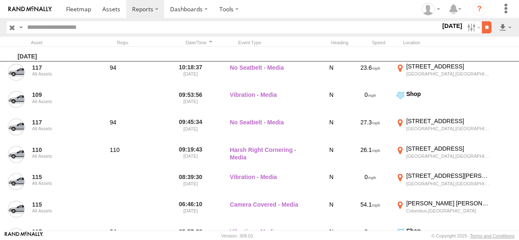
click at [485, 30] on input "**" at bounding box center [487, 27] width 10 height 12
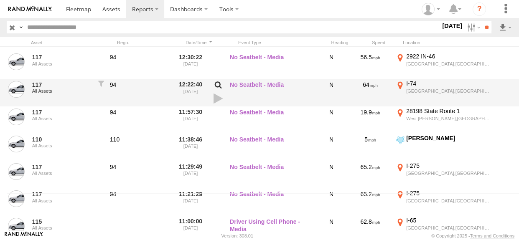
scroll to position [38, 0]
click at [216, 100] on link at bounding box center [218, 99] width 14 height 12
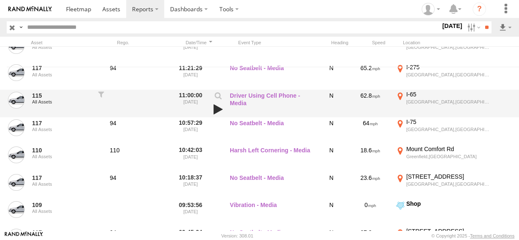
scroll to position [164, 0]
click at [218, 110] on link at bounding box center [218, 109] width 14 height 12
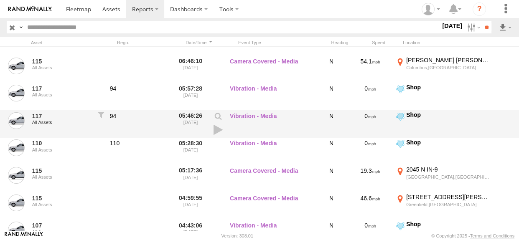
scroll to position [418, 0]
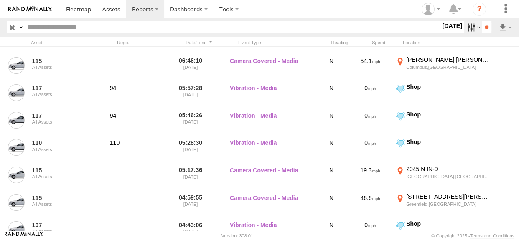
click at [465, 26] on label at bounding box center [473, 27] width 18 height 12
click at [0, 0] on span "Warning" at bounding box center [0, 0] width 0 height 0
click at [483, 28] on input "**" at bounding box center [487, 27] width 10 height 12
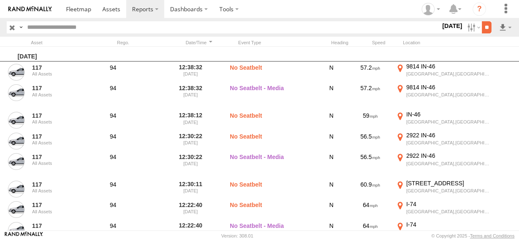
click at [484, 27] on input "**" at bounding box center [487, 27] width 10 height 12
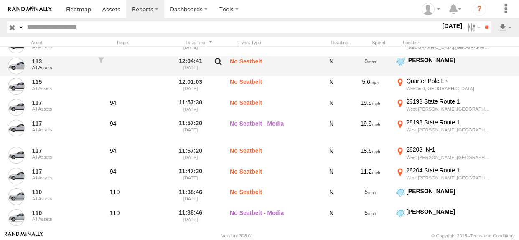
scroll to position [393, 0]
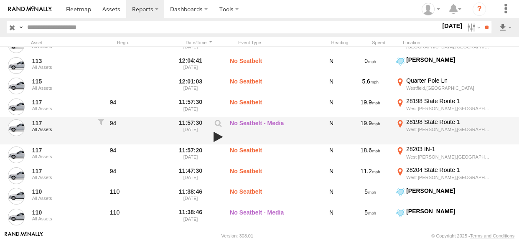
click at [220, 138] on link at bounding box center [218, 137] width 14 height 12
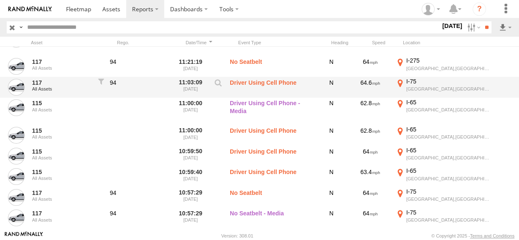
scroll to position [709, 0]
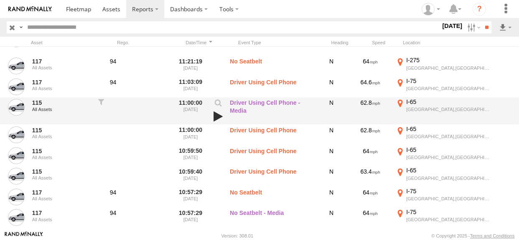
click at [216, 116] on link at bounding box center [218, 117] width 14 height 12
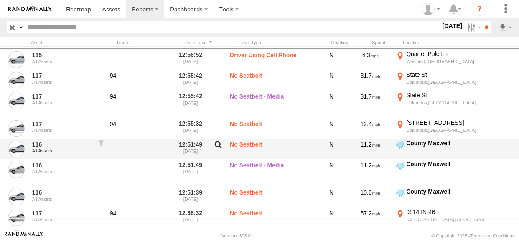
scroll to position [0, 0]
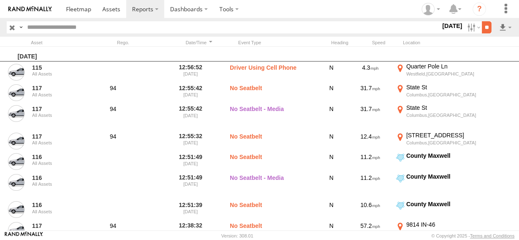
click at [485, 26] on input "**" at bounding box center [487, 27] width 10 height 12
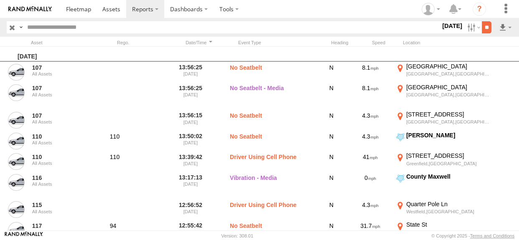
click at [482, 28] on input "**" at bounding box center [487, 27] width 10 height 12
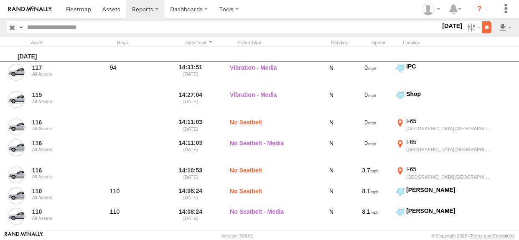
click at [482, 29] on input "**" at bounding box center [487, 27] width 10 height 12
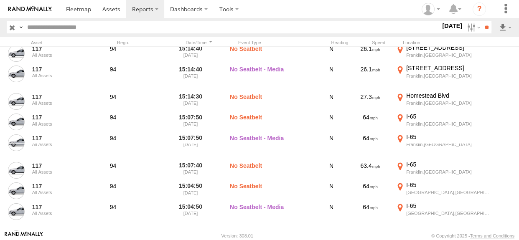
scroll to position [88, 0]
click at [176, 30] on input "text" at bounding box center [232, 27] width 417 height 12
type input "***"
click at [482, 21] on input "**" at bounding box center [487, 27] width 10 height 12
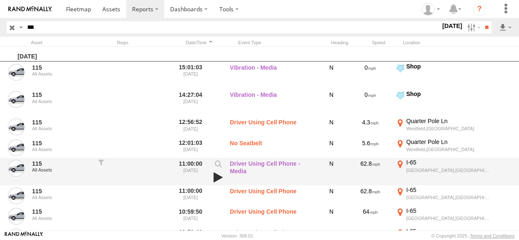
click at [216, 178] on link at bounding box center [218, 178] width 14 height 12
